Goal: Contribute content: Add original content to the website for others to see

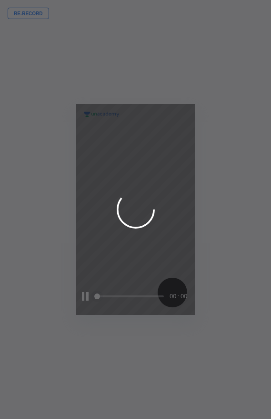
scroll to position [419, 119]
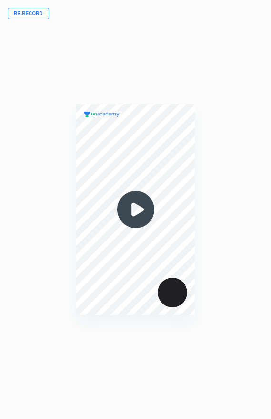
click at [135, 204] on img at bounding box center [136, 209] width 46 height 46
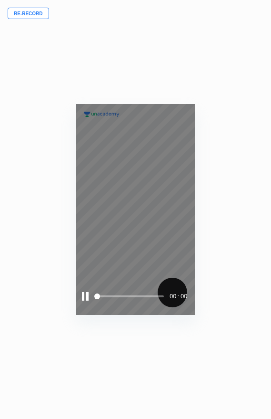
click at [108, 297] on span at bounding box center [130, 296] width 68 height 2
click at [129, 298] on span at bounding box center [130, 296] width 68 height 14
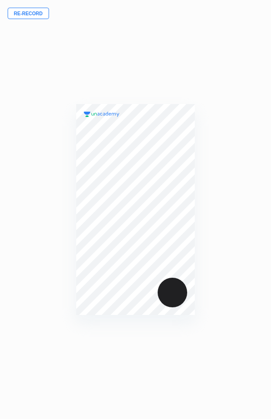
click at [27, 14] on button "Re-record" at bounding box center [28, 13] width 41 height 11
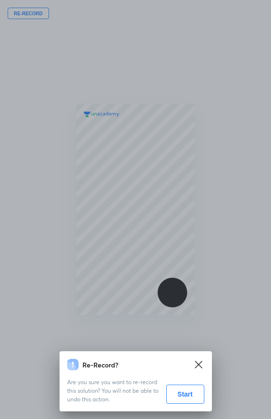
click at [174, 391] on button "Start" at bounding box center [185, 393] width 38 height 19
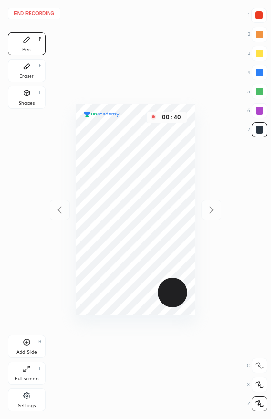
click at [24, 12] on button "End recording" at bounding box center [34, 13] width 53 height 11
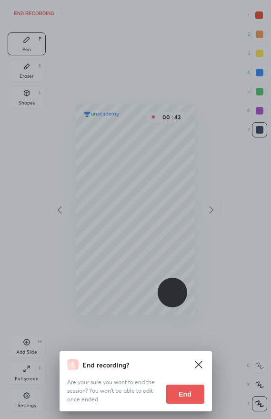
click at [192, 397] on button "End" at bounding box center [185, 393] width 38 height 19
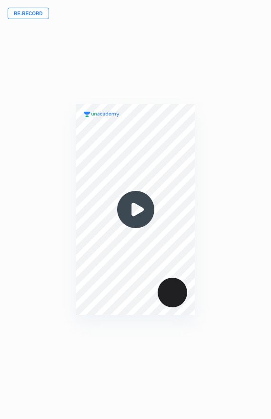
click at [149, 204] on img at bounding box center [136, 209] width 46 height 46
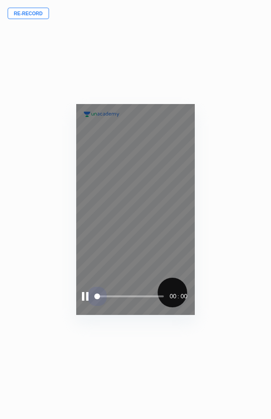
click at [108, 296] on span at bounding box center [130, 296] width 68 height 2
click at [140, 212] on div "00 : 00" at bounding box center [135, 209] width 119 height 211
click at [79, 182] on div "00 : 00" at bounding box center [135, 209] width 119 height 211
click at [117, 196] on div "00 : 00" at bounding box center [135, 209] width 119 height 211
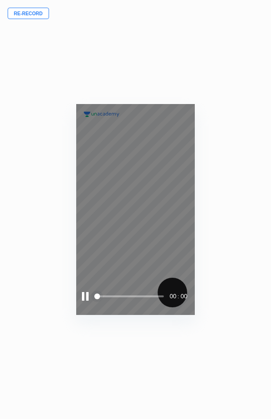
click at [84, 296] on div at bounding box center [85, 296] width 7 height 9
click at [84, 296] on div at bounding box center [86, 296] width 9 height 9
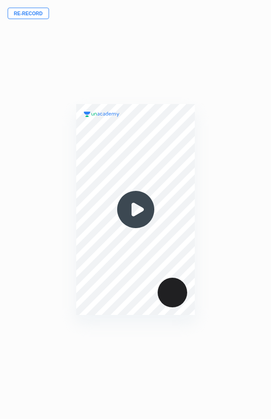
click at [131, 221] on img at bounding box center [136, 209] width 46 height 46
